Goal: Navigation & Orientation: Find specific page/section

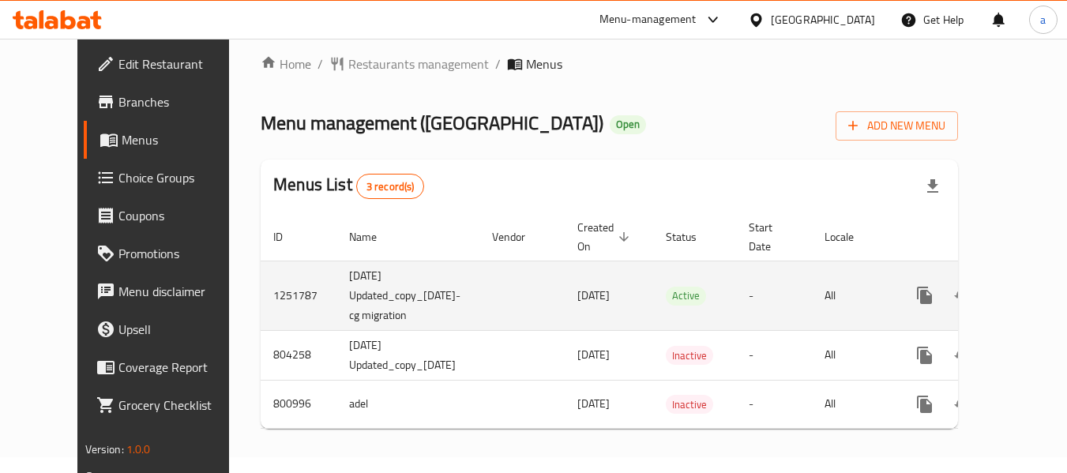
scroll to position [28, 0]
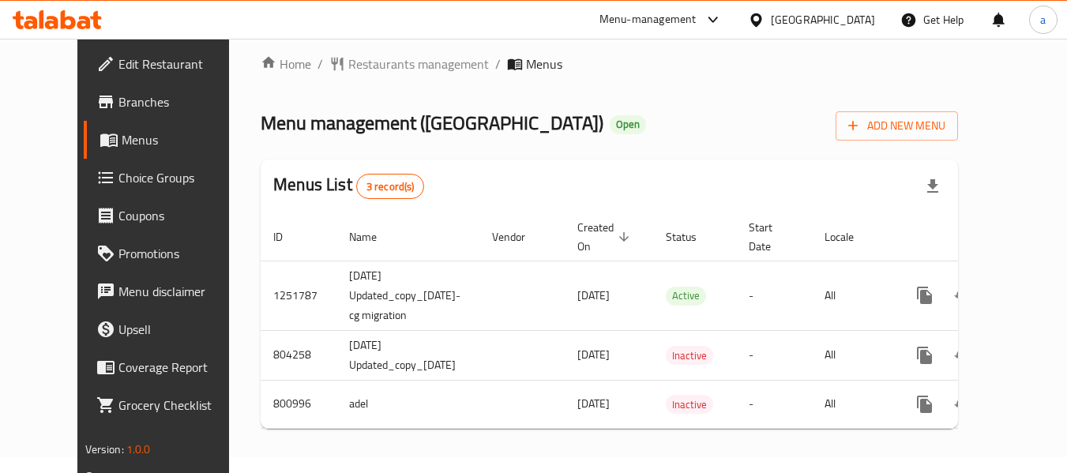
click at [799, 19] on div "[GEOGRAPHIC_DATA]" at bounding box center [823, 19] width 104 height 17
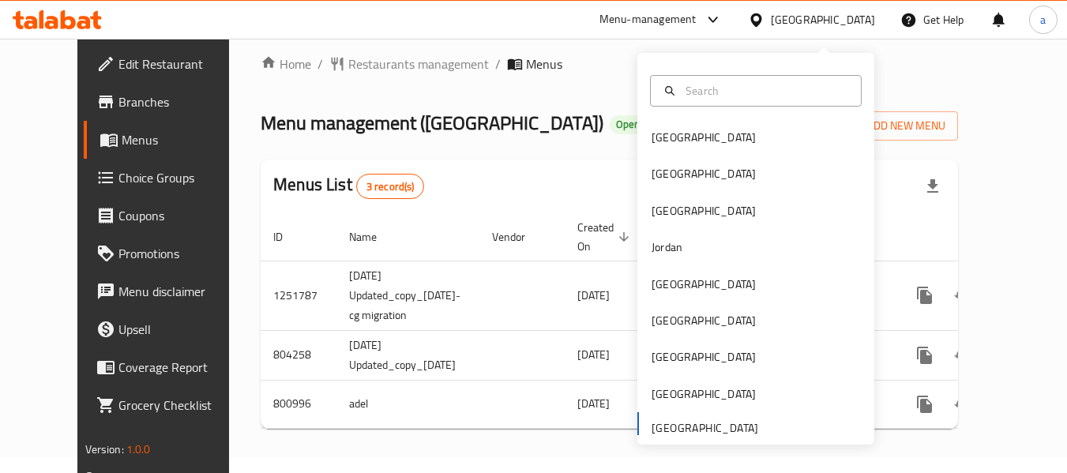
click at [544, 146] on div "Home / Restaurants management / Menus Menu management ( [GEOGRAPHIC_DATA] ) Ope…" at bounding box center [610, 248] width 698 height 387
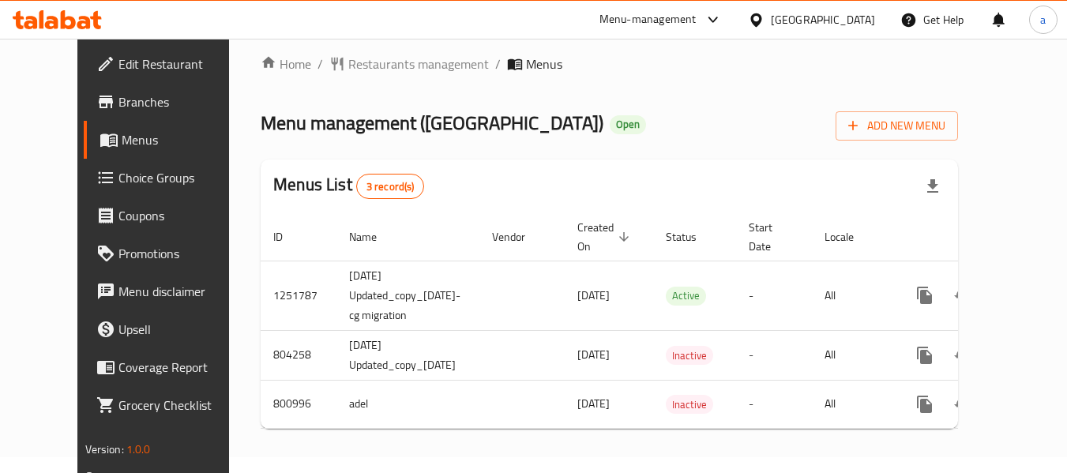
click at [711, 17] on icon at bounding box center [713, 19] width 19 height 19
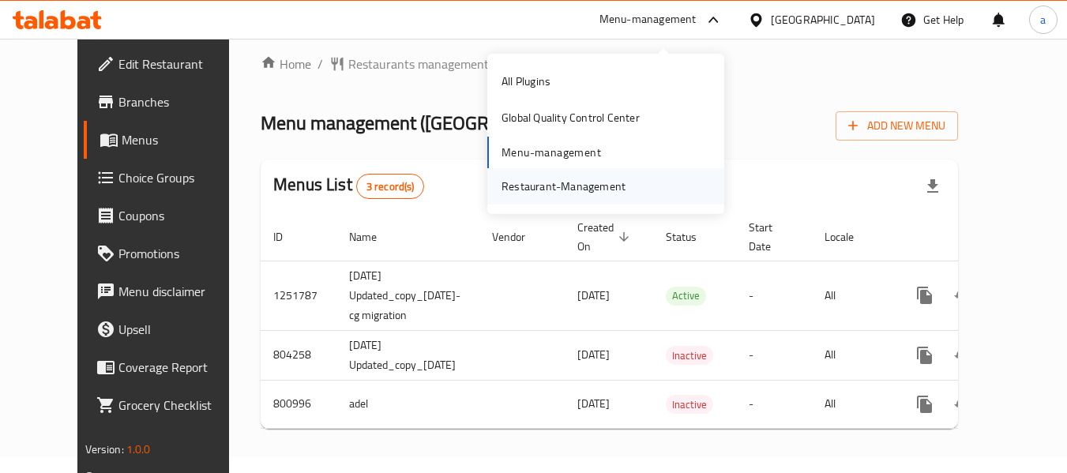
click at [581, 178] on div "Restaurant-Management" at bounding box center [564, 186] width 124 height 17
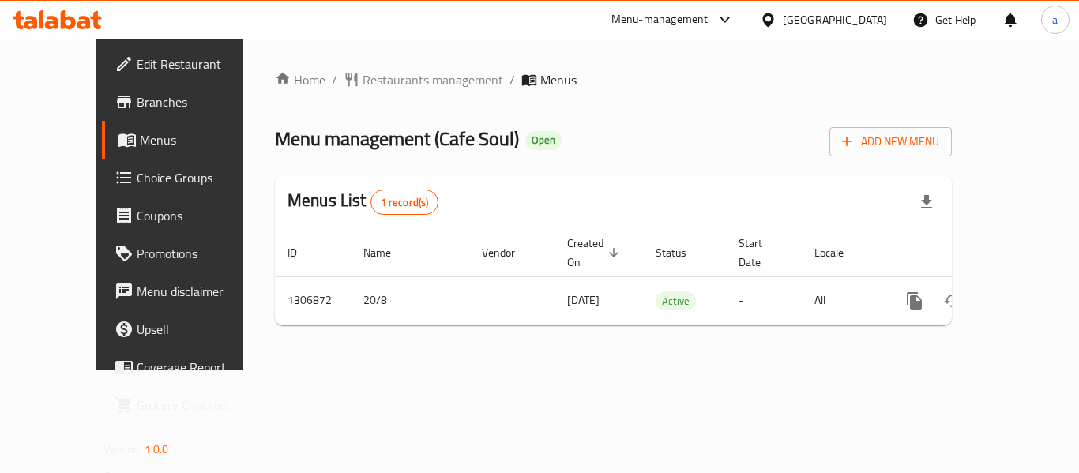
click at [844, 9] on div "[GEOGRAPHIC_DATA]" at bounding box center [823, 20] width 152 height 38
click at [731, 21] on icon at bounding box center [725, 19] width 19 height 19
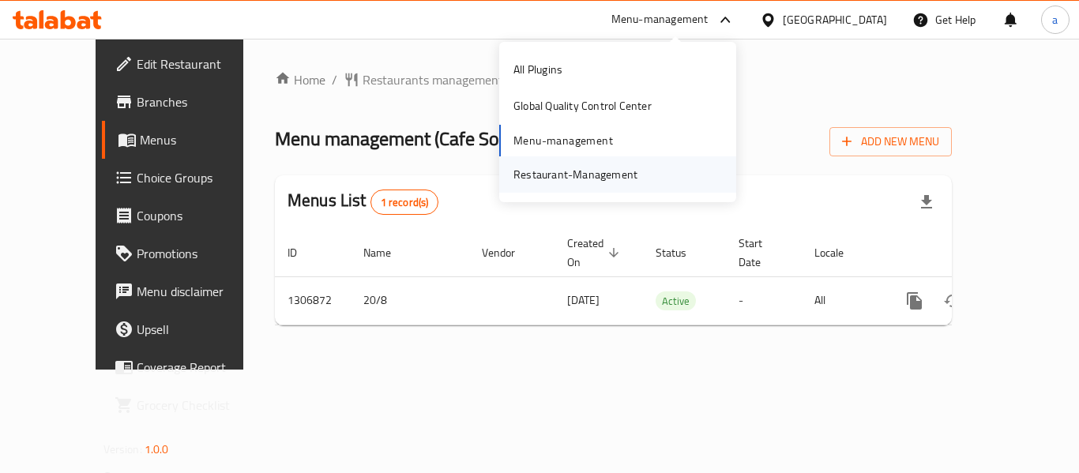
click at [627, 166] on div "Restaurant-Management" at bounding box center [575, 174] width 124 height 17
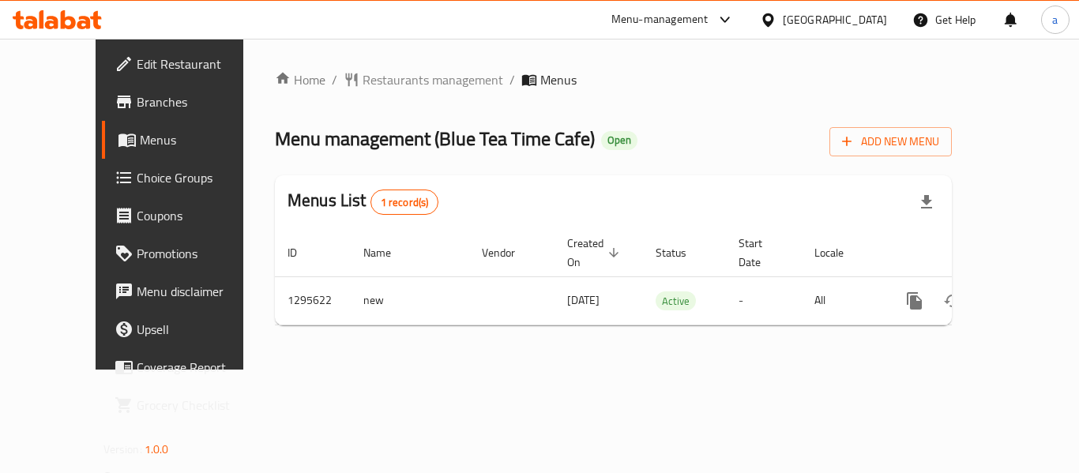
click at [811, 8] on div "[GEOGRAPHIC_DATA]" at bounding box center [823, 20] width 152 height 38
click at [808, 15] on div "[GEOGRAPHIC_DATA]" at bounding box center [835, 19] width 104 height 17
click at [559, 35] on div "Menu-management United Arab Emirates Get Help a" at bounding box center [539, 20] width 1079 height 38
click at [733, 13] on icon at bounding box center [725, 19] width 19 height 19
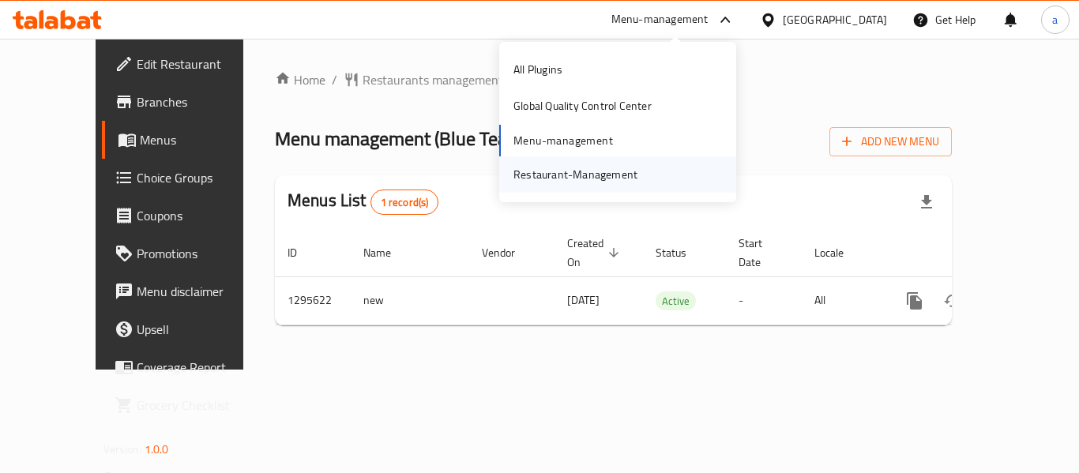
click at [609, 178] on div "Restaurant-Management" at bounding box center [575, 174] width 124 height 17
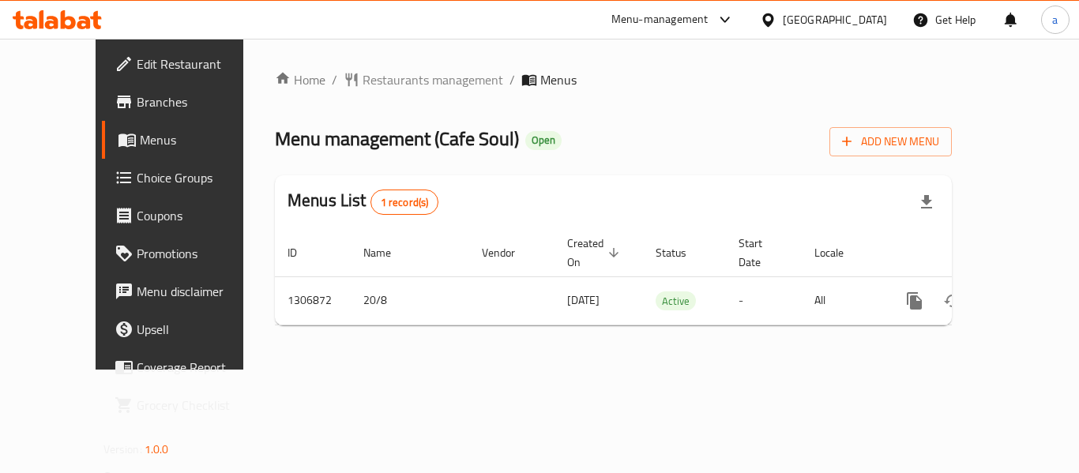
click at [817, 18] on div "[GEOGRAPHIC_DATA]" at bounding box center [835, 19] width 104 height 17
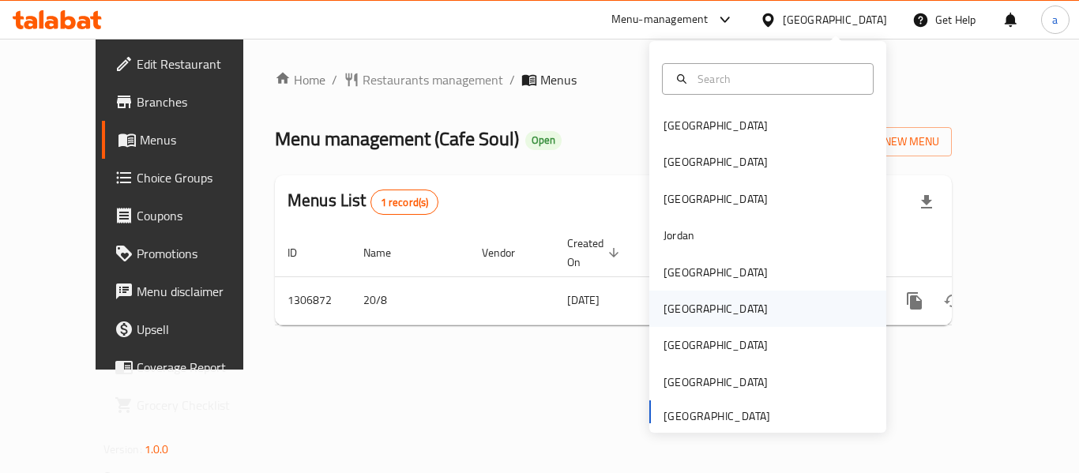
click at [702, 296] on div "[GEOGRAPHIC_DATA]" at bounding box center [767, 309] width 237 height 36
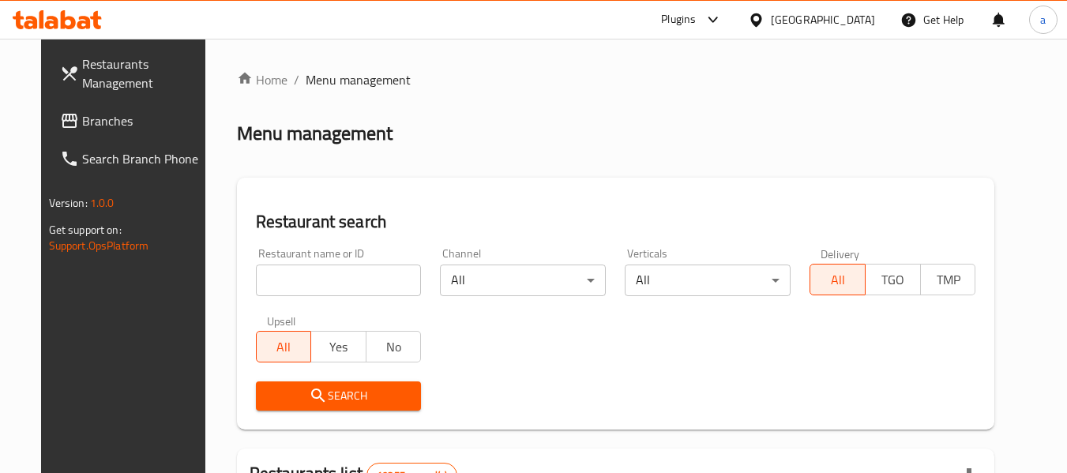
click at [88, 124] on span "Branches" at bounding box center [144, 120] width 125 height 19
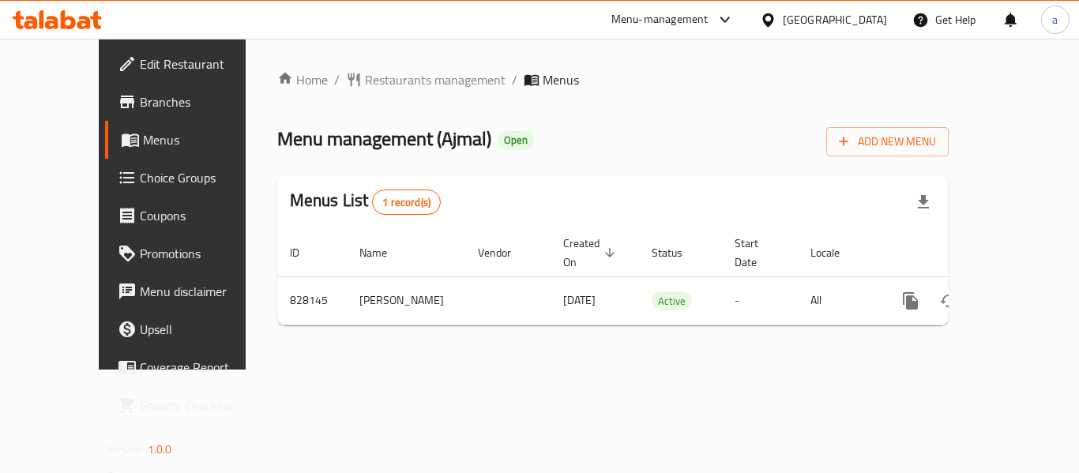
click at [862, 7] on div "[GEOGRAPHIC_DATA]" at bounding box center [823, 20] width 152 height 38
click at [858, 21] on div "[GEOGRAPHIC_DATA]" at bounding box center [835, 19] width 104 height 17
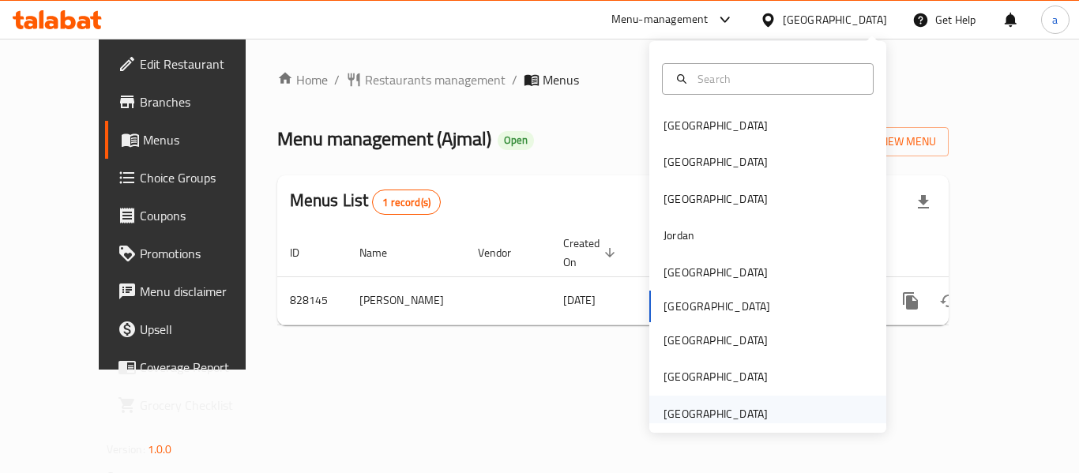
click at [681, 417] on div "[GEOGRAPHIC_DATA]" at bounding box center [716, 413] width 104 height 17
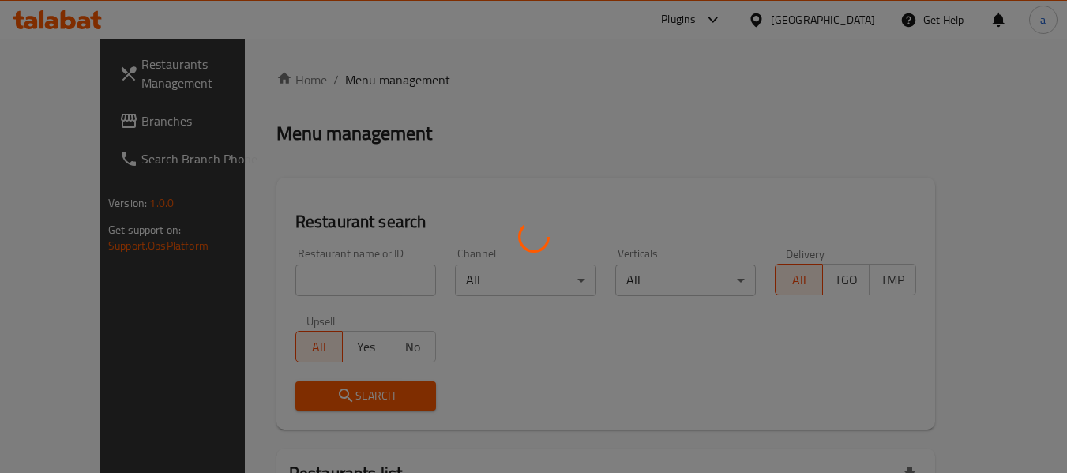
click at [66, 120] on div at bounding box center [533, 236] width 1067 height 473
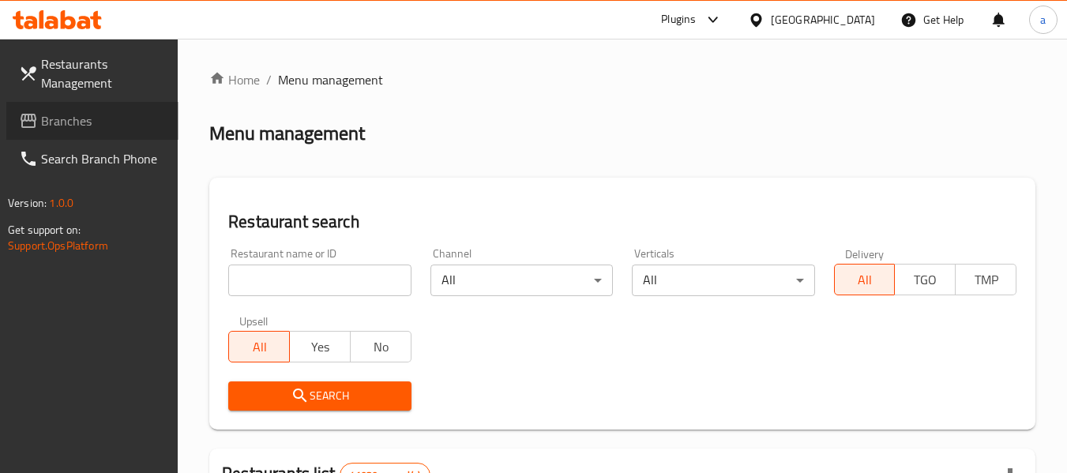
click at [66, 120] on span "Branches" at bounding box center [103, 120] width 125 height 19
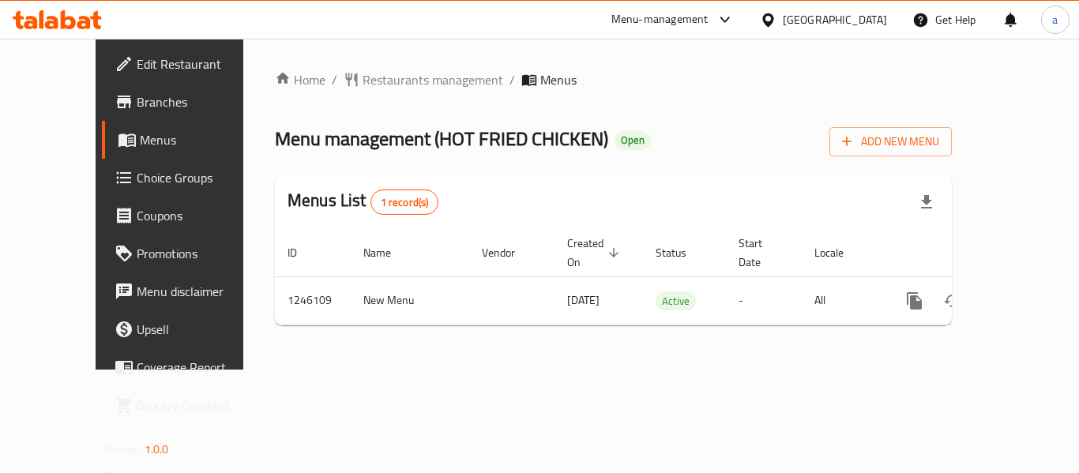
click at [790, 28] on div "[GEOGRAPHIC_DATA]" at bounding box center [835, 19] width 104 height 17
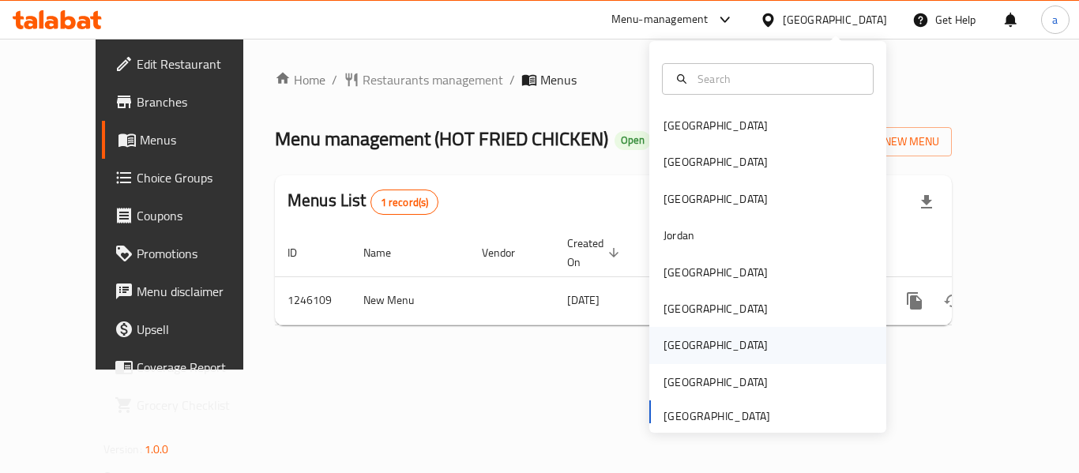
click at [673, 346] on div "[GEOGRAPHIC_DATA]" at bounding box center [716, 345] width 104 height 17
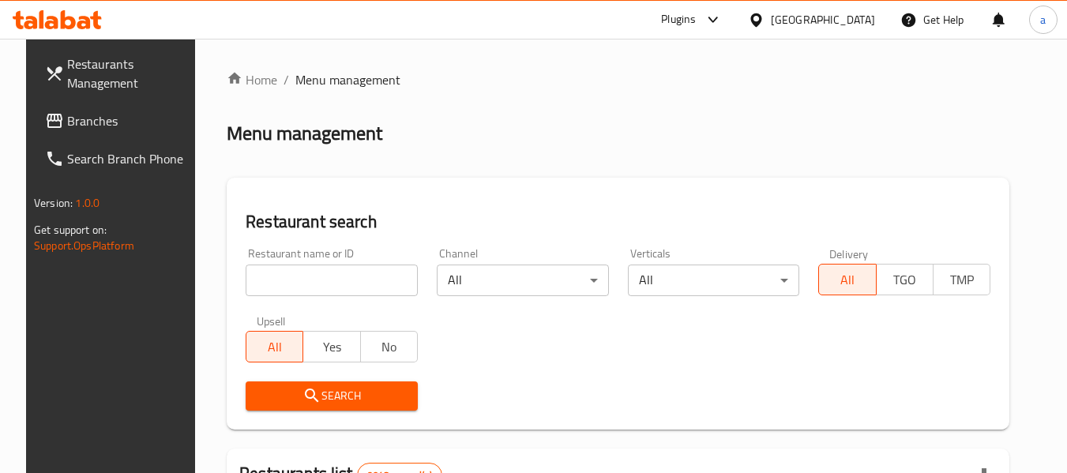
click at [88, 126] on span "Branches" at bounding box center [129, 120] width 125 height 19
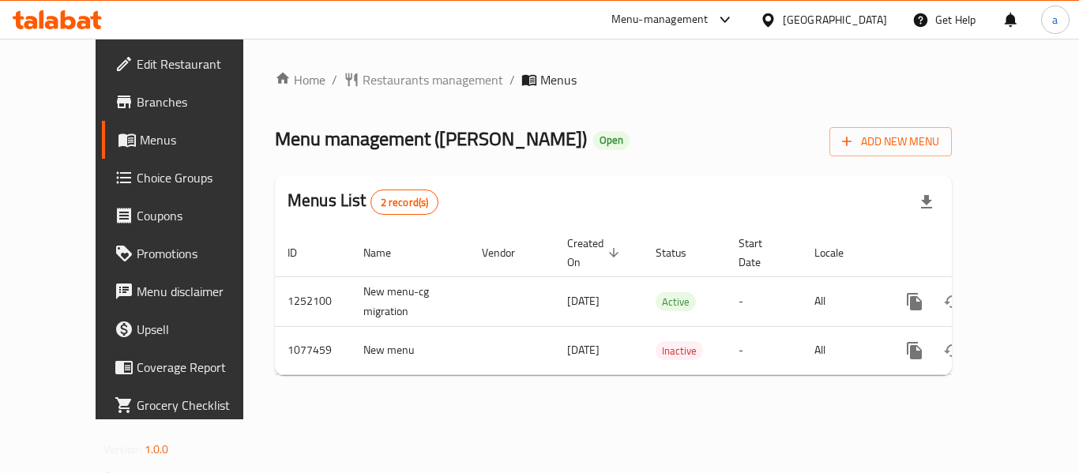
click at [870, 24] on div "[GEOGRAPHIC_DATA]" at bounding box center [835, 19] width 104 height 17
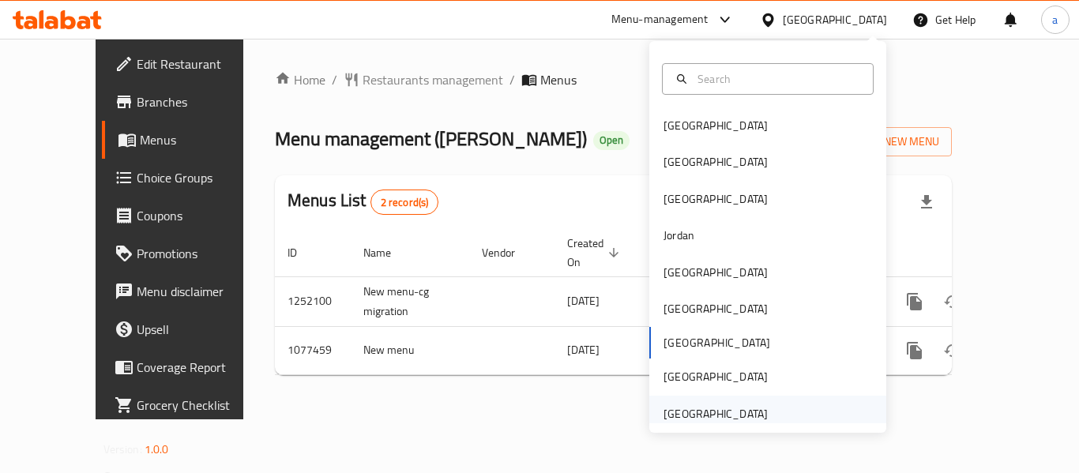
click at [709, 417] on div "[GEOGRAPHIC_DATA]" at bounding box center [716, 413] width 104 height 17
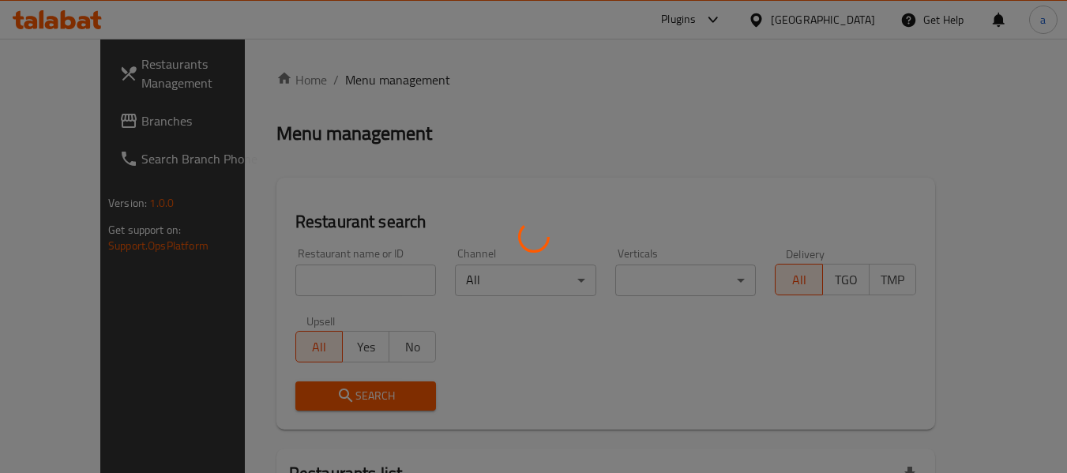
click at [95, 119] on div at bounding box center [533, 236] width 1067 height 473
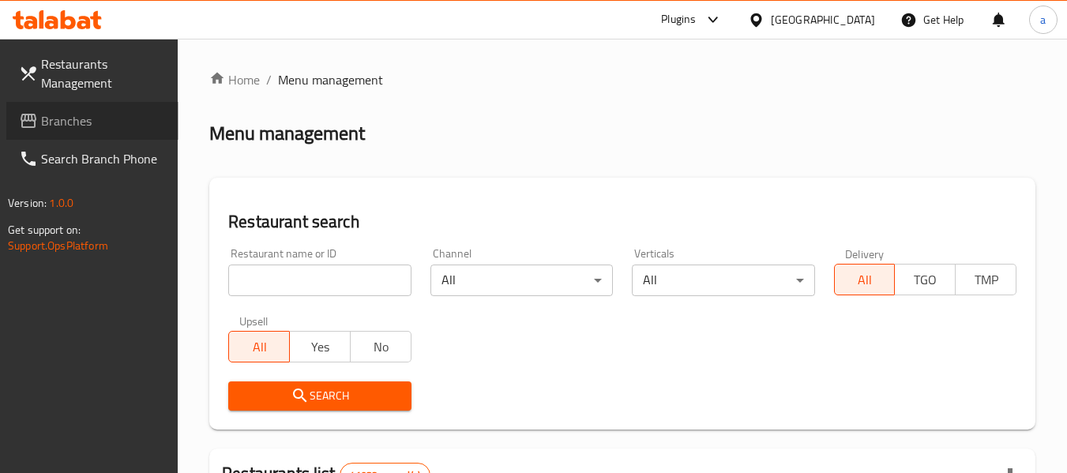
click at [95, 119] on span "Branches" at bounding box center [103, 120] width 125 height 19
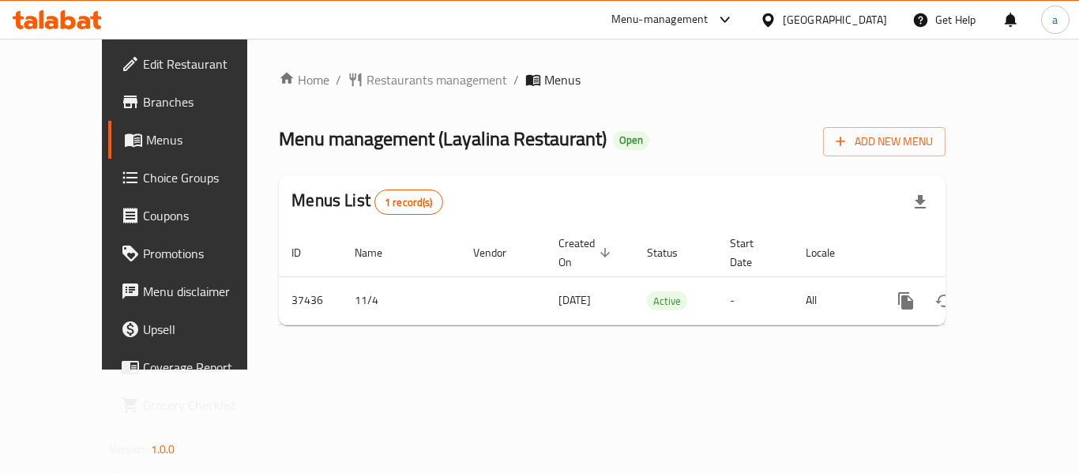
click at [826, 23] on div "[GEOGRAPHIC_DATA]" at bounding box center [835, 19] width 104 height 17
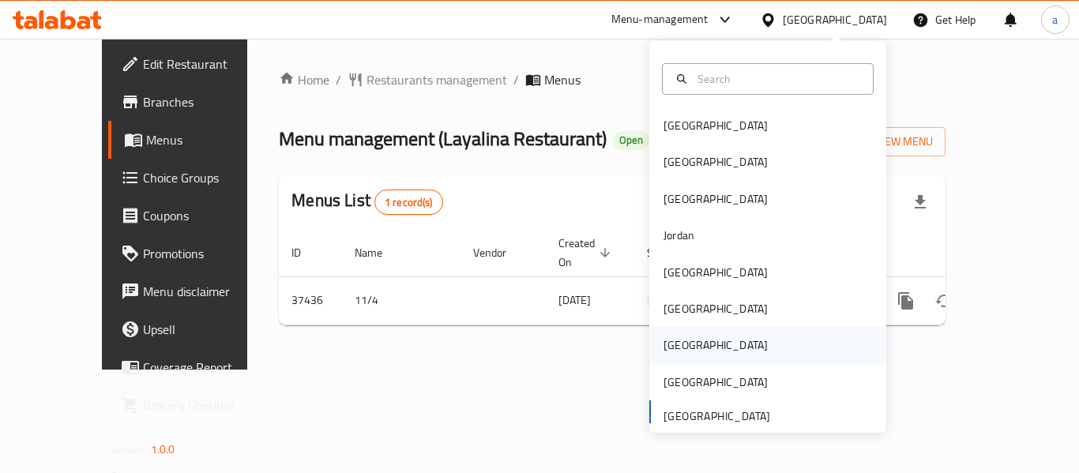
click at [683, 347] on div "[GEOGRAPHIC_DATA]" at bounding box center [716, 345] width 130 height 36
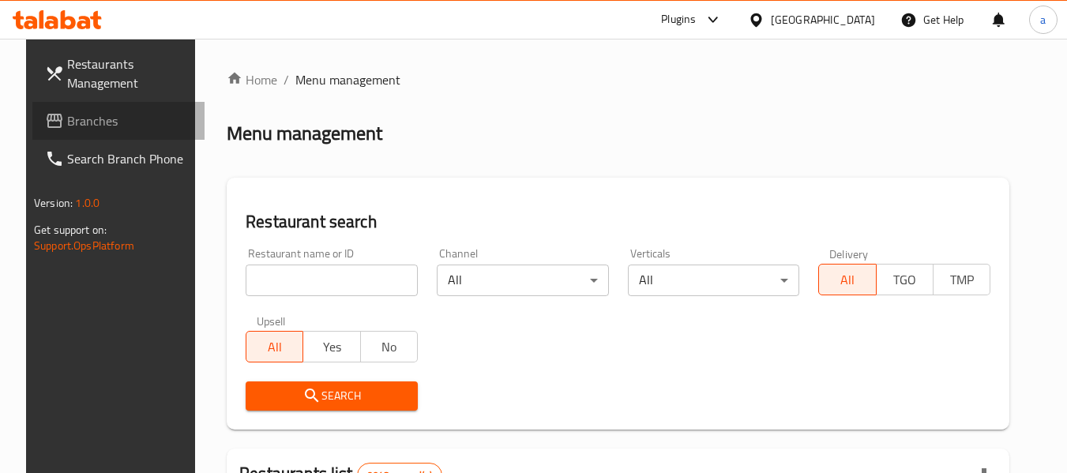
click at [73, 128] on span "Branches" at bounding box center [129, 120] width 125 height 19
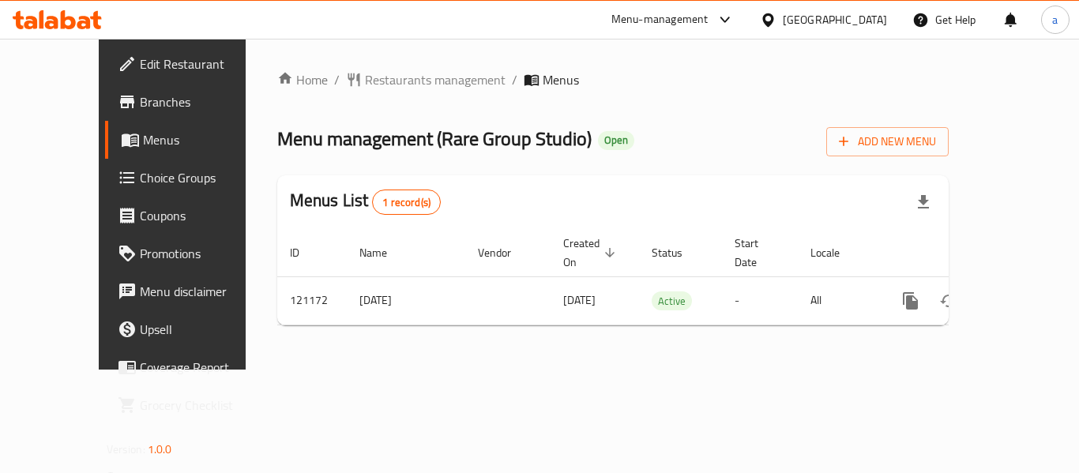
click at [783, 17] on div at bounding box center [771, 19] width 23 height 17
click at [735, 15] on icon at bounding box center [725, 19] width 19 height 19
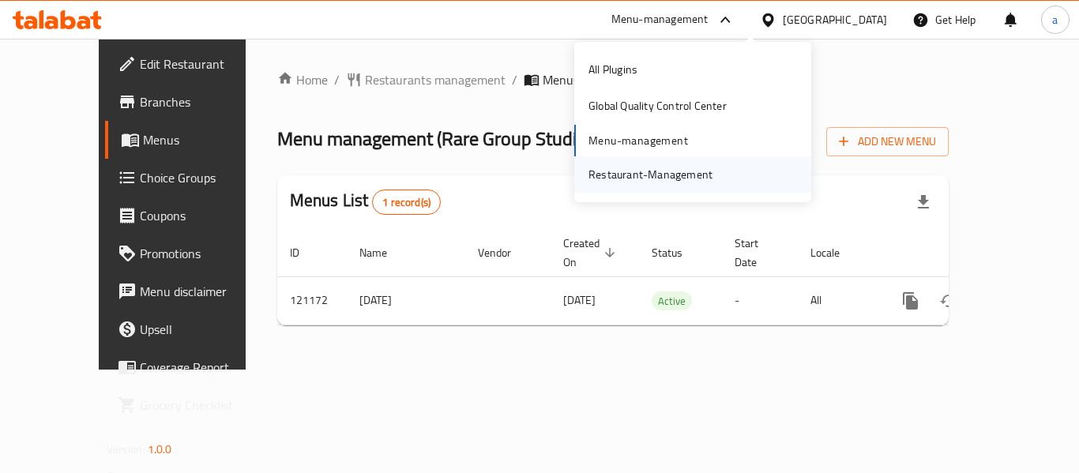
click at [689, 163] on div "Restaurant-Management" at bounding box center [650, 174] width 149 height 36
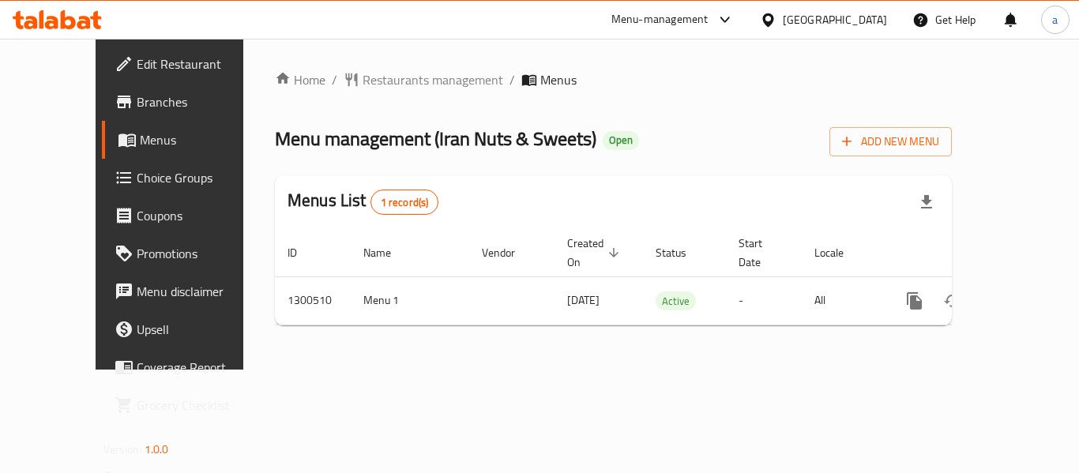
click at [863, 17] on div "Qatar" at bounding box center [835, 19] width 104 height 17
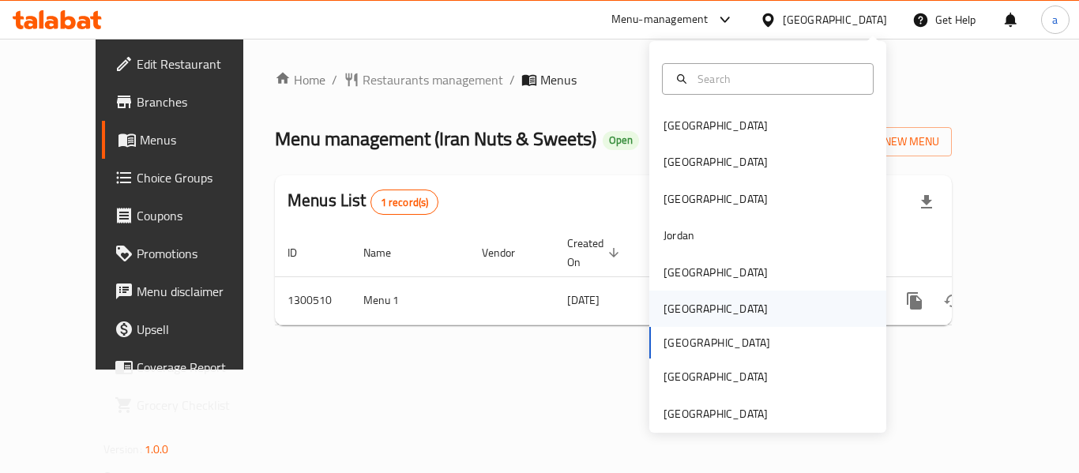
click at [695, 316] on div "[GEOGRAPHIC_DATA]" at bounding box center [767, 309] width 237 height 36
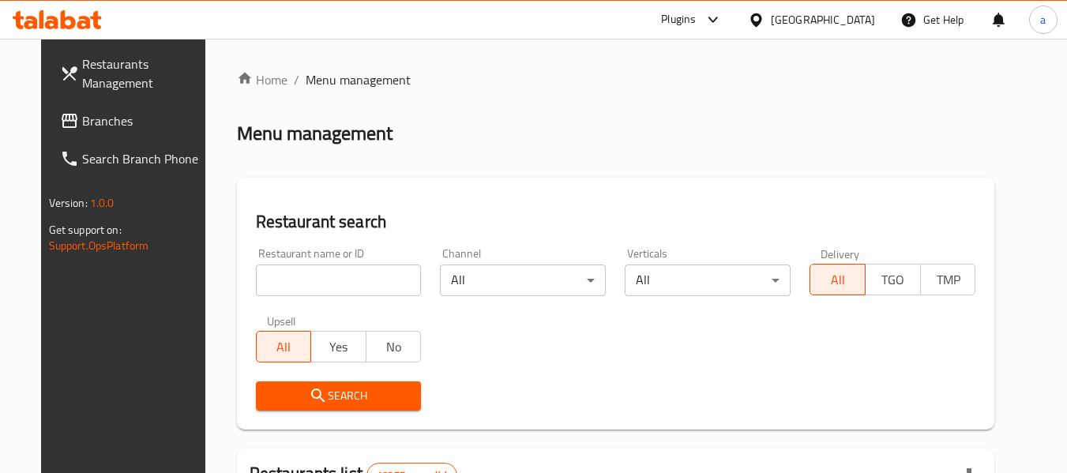
click at [82, 120] on span "Branches" at bounding box center [144, 120] width 125 height 19
